Goal: Transaction & Acquisition: Download file/media

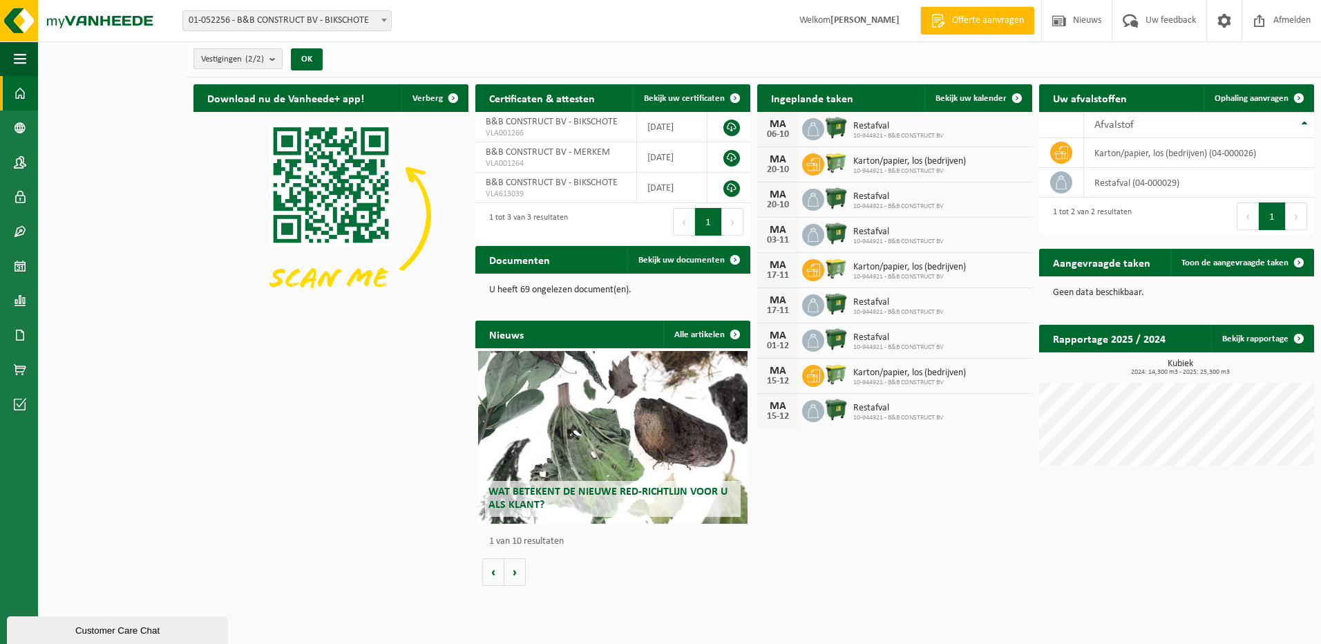
click at [225, 51] on span "Vestigingen (2/2)" at bounding box center [232, 59] width 63 height 21
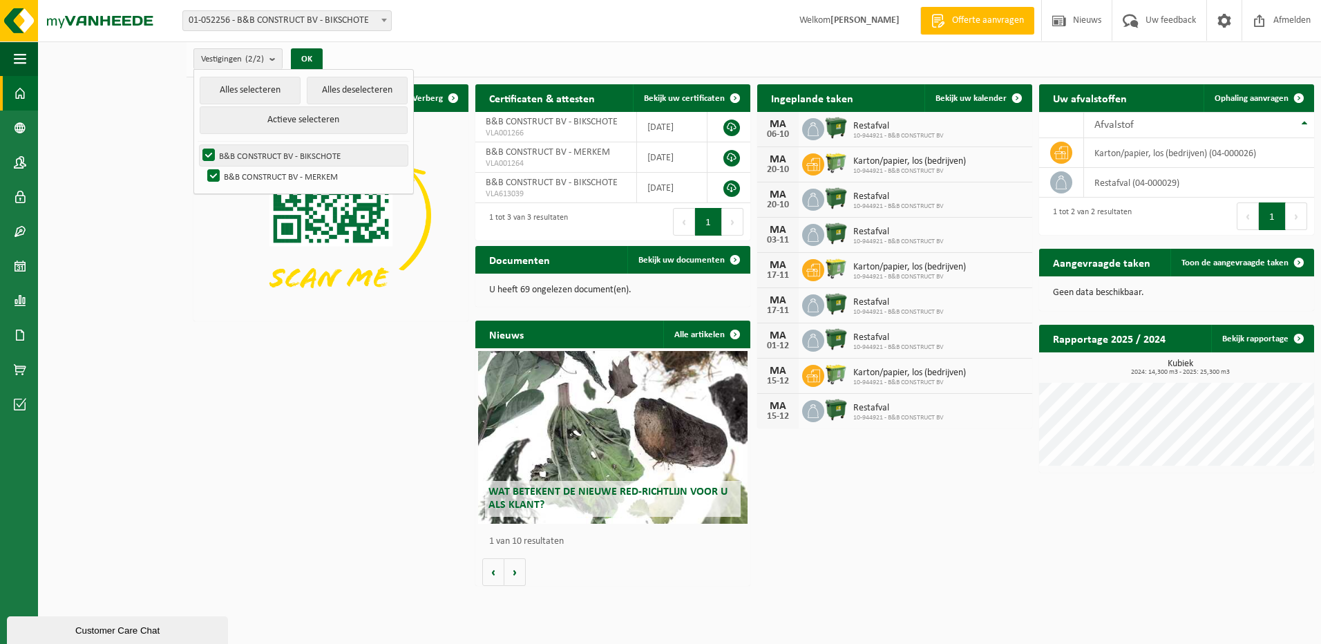
click at [208, 152] on label "B&B CONSTRUCT BV - BIKSCHOTE" at bounding box center [304, 155] width 208 height 21
click at [198, 145] on input "B&B CONSTRUCT BV - BIKSCHOTE" at bounding box center [197, 144] width 1 height 1
click at [343, 123] on button "Actieve selecteren" at bounding box center [304, 120] width 208 height 28
checkbox input "true"
click at [192, 299] on div "Download nu de Vanheede+ app! Verberg" at bounding box center [331, 202] width 282 height 251
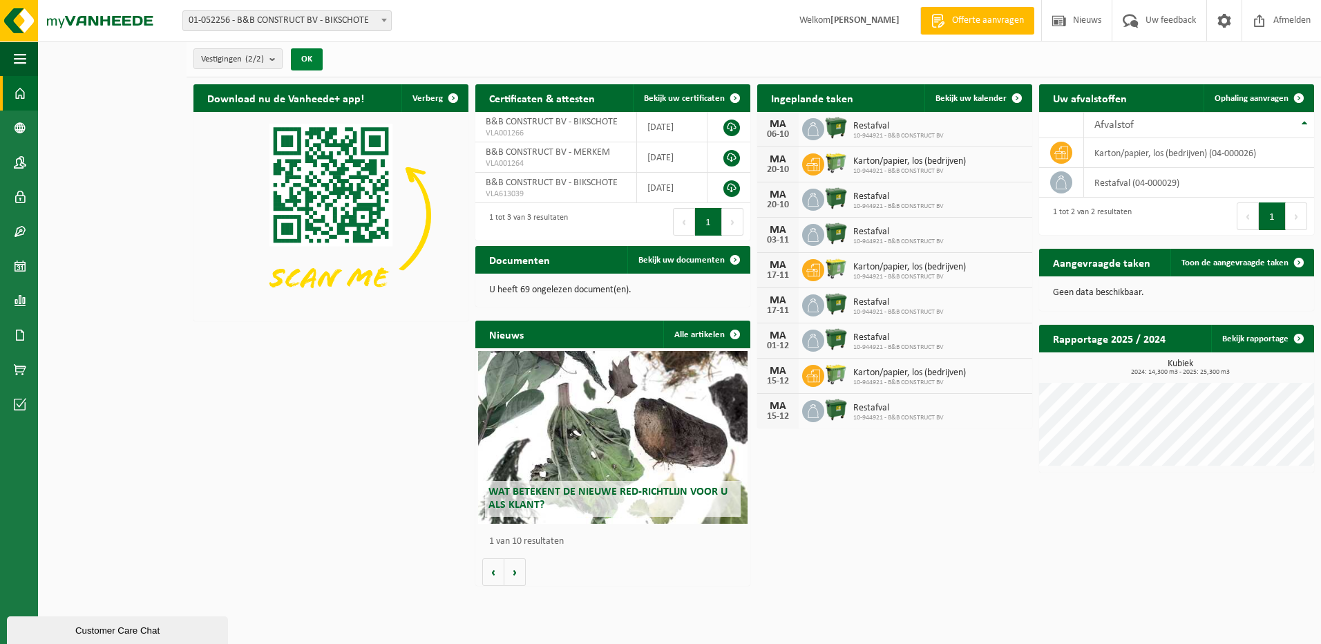
click at [310, 64] on button "OK" at bounding box center [307, 59] width 32 height 22
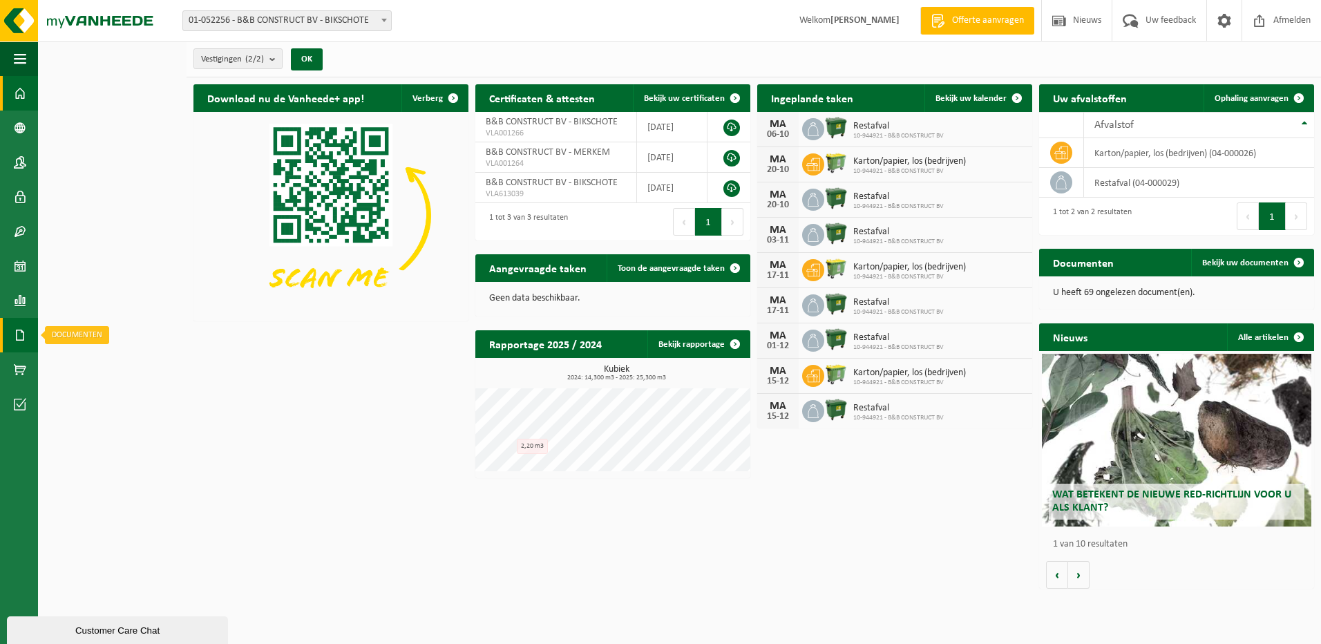
click at [25, 346] on span at bounding box center [20, 335] width 12 height 35
click at [70, 328] on link "Facturen" at bounding box center [95, 334] width 108 height 26
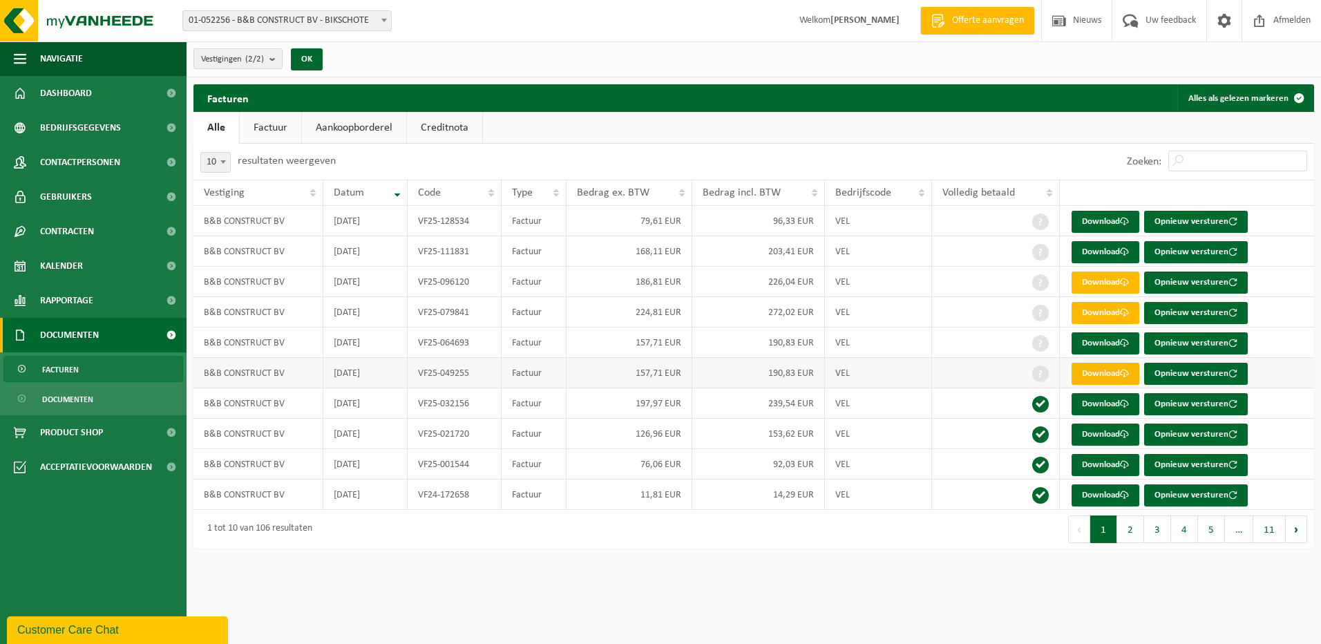
click at [1095, 375] on link "Download" at bounding box center [1106, 374] width 68 height 22
